Goal: Task Accomplishment & Management: Manage account settings

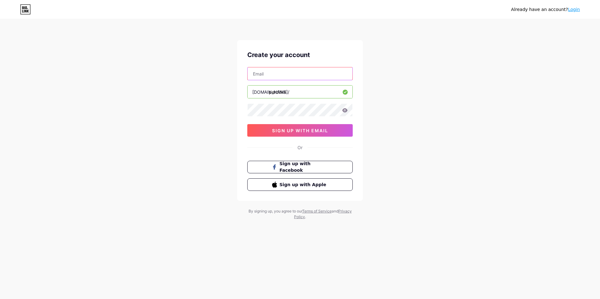
click at [278, 75] on input "text" at bounding box center [300, 73] width 105 height 13
type input "[EMAIL_ADDRESS][DOMAIN_NAME]"
click at [345, 110] on icon at bounding box center [345, 110] width 6 height 4
click at [309, 129] on span "sign up with email" at bounding box center [300, 130] width 56 height 5
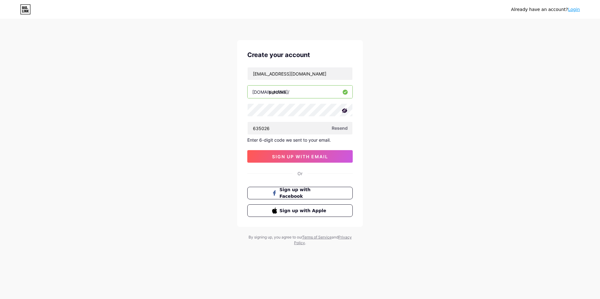
type input "635026"
click at [340, 149] on div "[EMAIL_ADDRESS][DOMAIN_NAME] [DOMAIN_NAME]/ perditka 635026 Resend Enter 6-digi…" at bounding box center [299, 115] width 105 height 96
click at [337, 158] on button "sign up with email" at bounding box center [299, 156] width 105 height 13
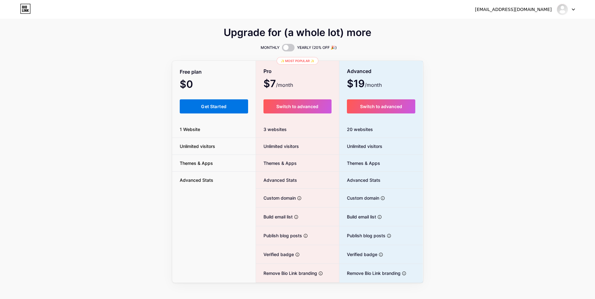
click at [196, 109] on button "Get Started" at bounding box center [214, 107] width 69 height 14
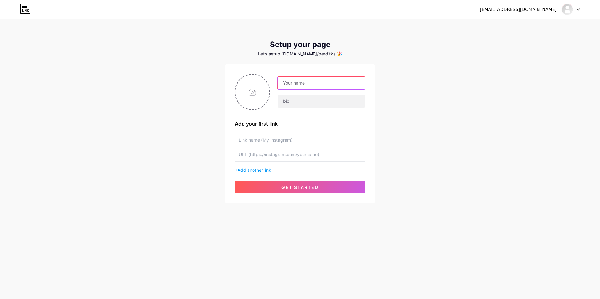
click at [292, 86] on input "text" at bounding box center [321, 83] width 87 height 13
click at [286, 78] on input "text" at bounding box center [321, 83] width 87 height 13
type input "Егор"
click at [186, 147] on div "[EMAIL_ADDRESS][DOMAIN_NAME] Dashboard Logout Setup your page Let’s setup [DOMA…" at bounding box center [300, 112] width 600 height 224
click at [284, 140] on input "text" at bounding box center [300, 140] width 122 height 14
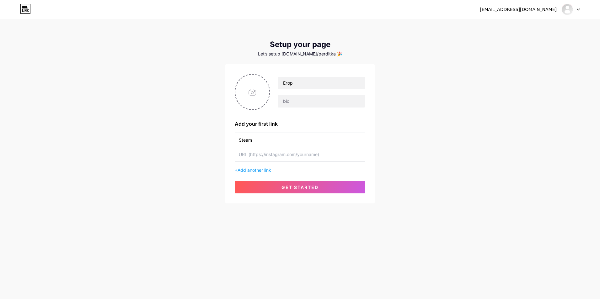
paste input "[URL][DOMAIN_NAME]"
drag, startPoint x: 360, startPoint y: 138, endPoint x: 253, endPoint y: 142, distance: 107.4
click at [253, 142] on input "Steam [URL][DOMAIN_NAME]" at bounding box center [300, 140] width 122 height 14
click at [260, 143] on input "Steam/" at bounding box center [300, 140] width 122 height 14
type input "Steam"
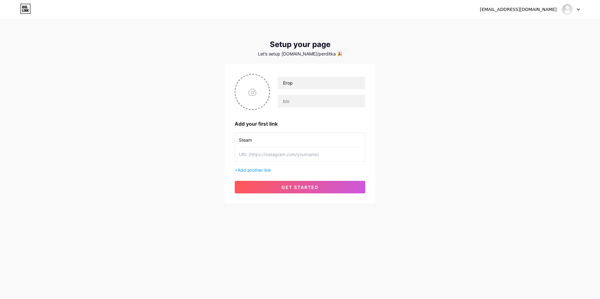
click at [261, 156] on input "text" at bounding box center [300, 155] width 122 height 14
paste input "[URL][DOMAIN_NAME]"
type input "[URL][DOMAIN_NAME]"
click at [257, 171] on span "Add another link" at bounding box center [255, 170] width 34 height 5
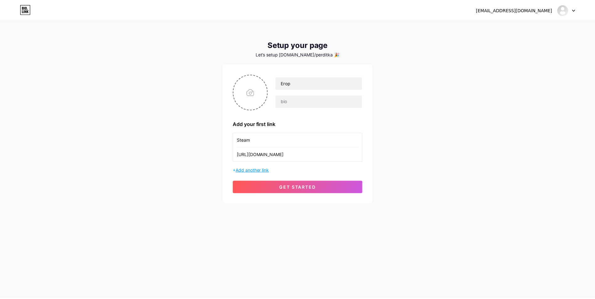
scroll to position [0, 0]
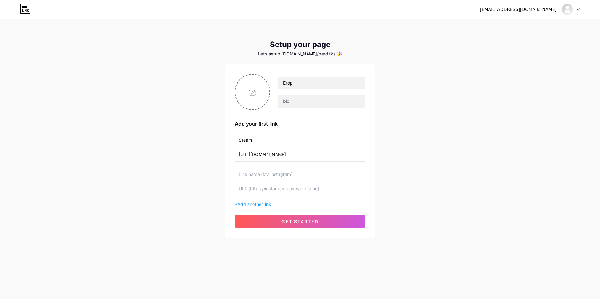
click at [278, 178] on input "text" at bounding box center [300, 174] width 122 height 14
type input "D"
type input "Telegram"
click at [288, 190] on input "text" at bounding box center [300, 189] width 122 height 14
paste input "@parcanec"
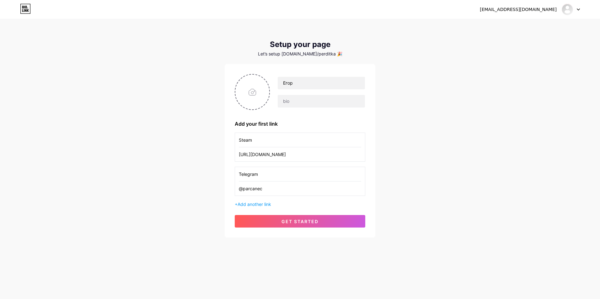
click at [240, 191] on input "@parcanec" at bounding box center [300, 189] width 122 height 14
paste input "[URL][DOMAIN_NAME]"
type input "[URL][DOMAIN_NAME]"
click at [272, 221] on button "get started" at bounding box center [300, 221] width 131 height 13
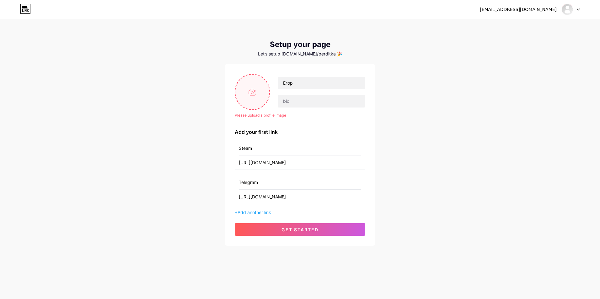
click at [251, 93] on input "file" at bounding box center [252, 92] width 34 height 35
type input "C:\fakepath\[DATE] (1).png"
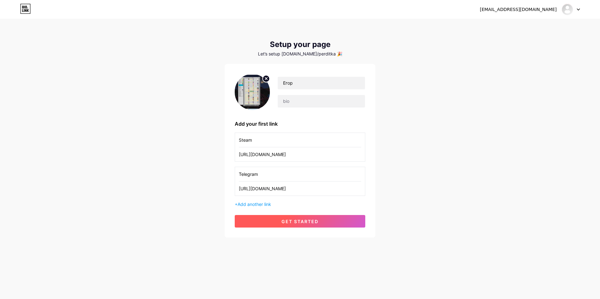
click at [305, 223] on span "get started" at bounding box center [300, 221] width 37 height 5
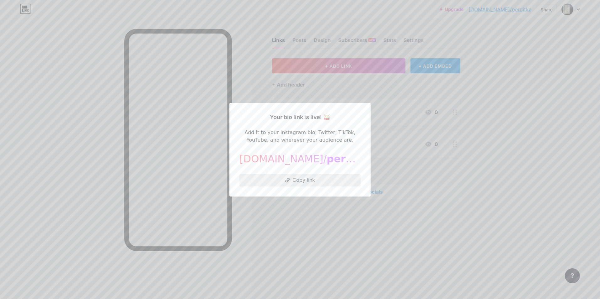
click at [305, 179] on button "Copy link" at bounding box center [300, 180] width 121 height 13
click at [337, 226] on div at bounding box center [300, 149] width 600 height 299
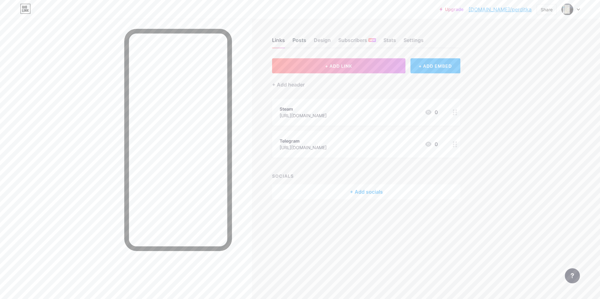
click at [295, 44] on div "Posts" at bounding box center [300, 41] width 14 height 11
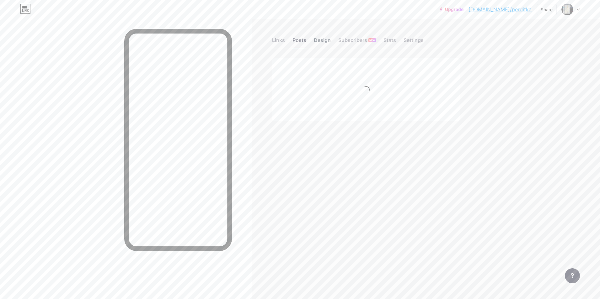
click at [317, 39] on div "Design" at bounding box center [322, 41] width 17 height 11
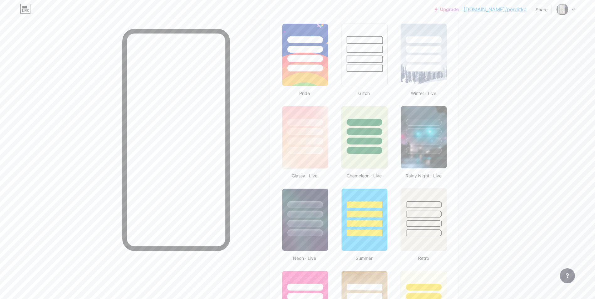
scroll to position [251, 0]
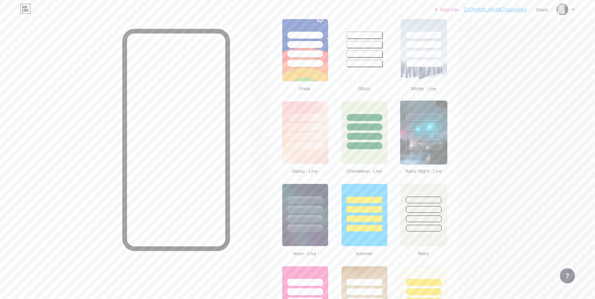
click at [436, 149] on div at bounding box center [424, 146] width 37 height 7
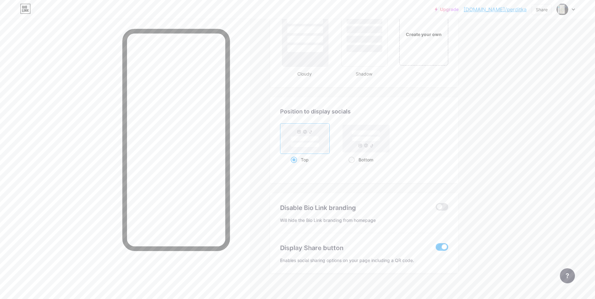
scroll to position [767, 0]
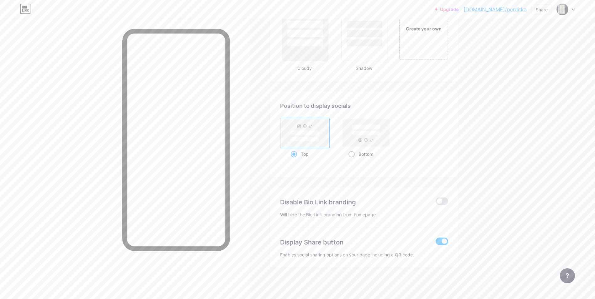
click at [369, 139] on rect at bounding box center [366, 133] width 47 height 28
click at [353, 160] on input "Bottom" at bounding box center [351, 162] width 4 height 4
radio input "true"
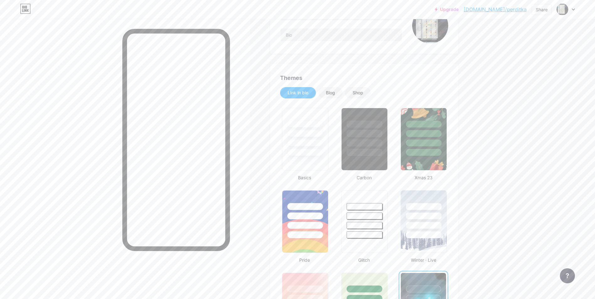
scroll to position [0, 0]
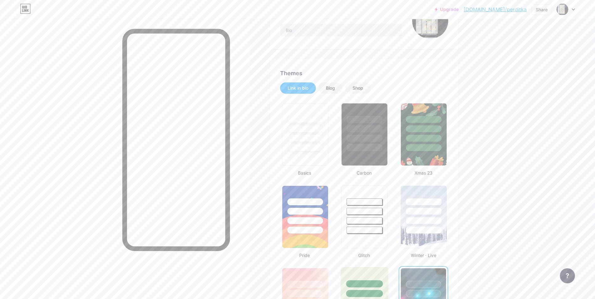
drag, startPoint x: 445, startPoint y: 178, endPoint x: 375, endPoint y: 210, distance: 77.0
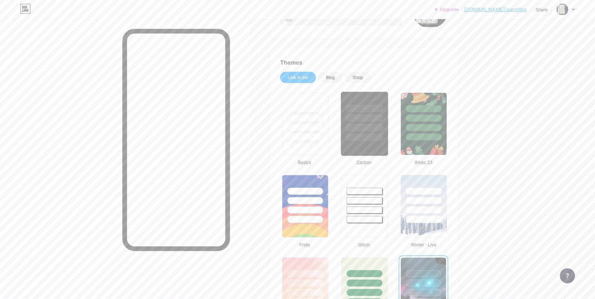
scroll to position [92, 0]
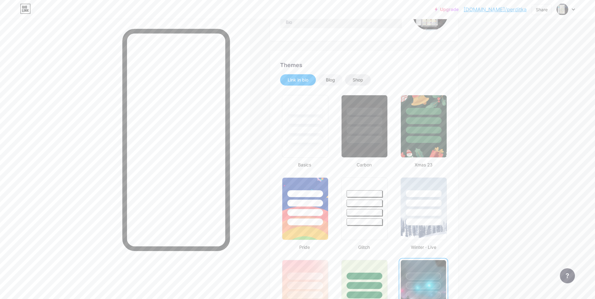
click at [362, 83] on div "Shop" at bounding box center [358, 79] width 26 height 11
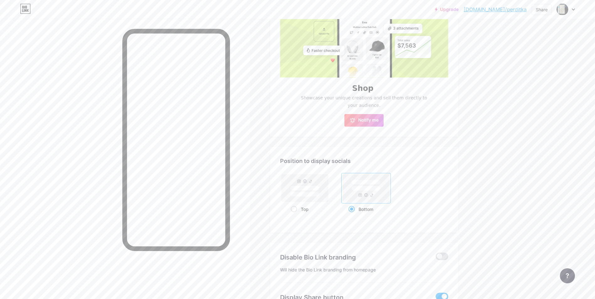
scroll to position [58, 0]
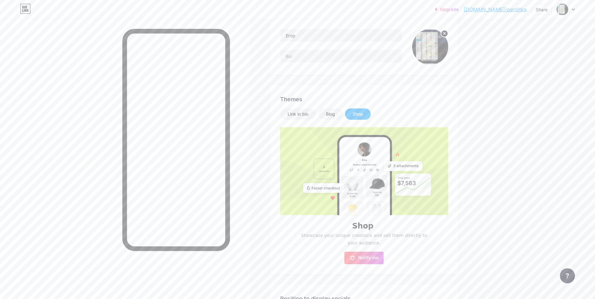
drag, startPoint x: 435, startPoint y: 161, endPoint x: 426, endPoint y: 93, distance: 69.1
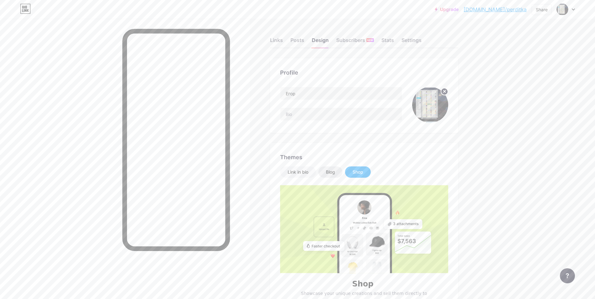
click at [336, 168] on div "Blog" at bounding box center [331, 172] width 24 height 11
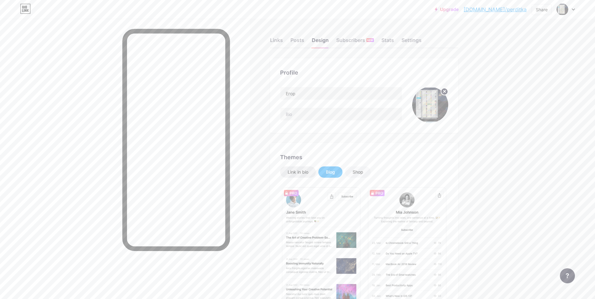
click at [302, 171] on div "Link in bio" at bounding box center [298, 172] width 21 height 6
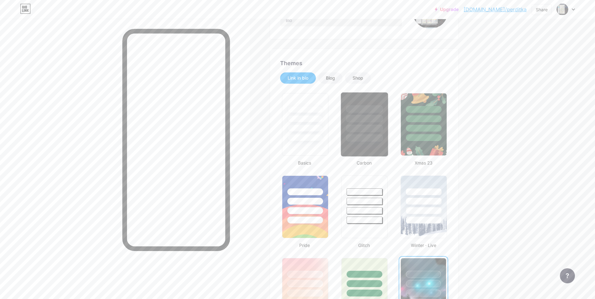
click at [367, 138] on div at bounding box center [364, 138] width 37 height 7
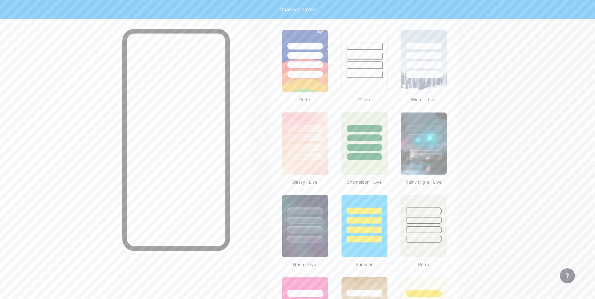
scroll to position [251, 0]
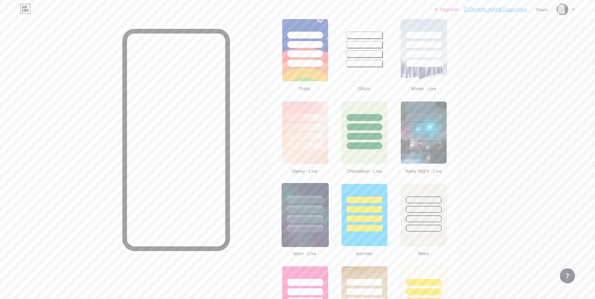
click at [329, 205] on div at bounding box center [305, 207] width 47 height 49
